Goal: Task Accomplishment & Management: Manage account settings

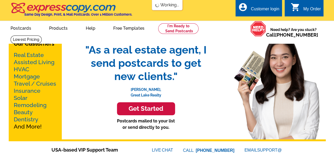
click at [267, 8] on div "Customer login" at bounding box center [265, 10] width 29 height 7
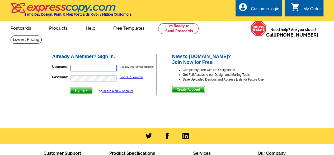
click at [88, 70] on input "Username:" at bounding box center [94, 68] width 46 height 6
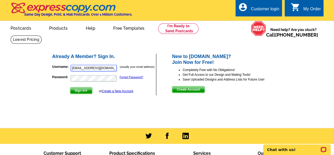
type input "[EMAIL_ADDRESS][DOMAIN_NAME]"
click at [85, 92] on span "Sign In" at bounding box center [81, 90] width 22 height 6
